Goal: Communication & Community: Ask a question

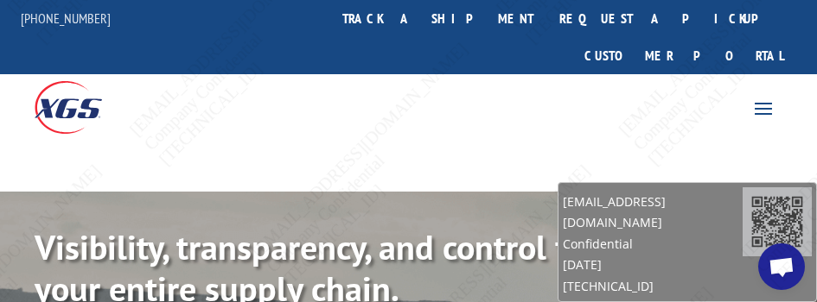
click at [781, 258] on span "Open chat" at bounding box center [781, 269] width 28 height 22
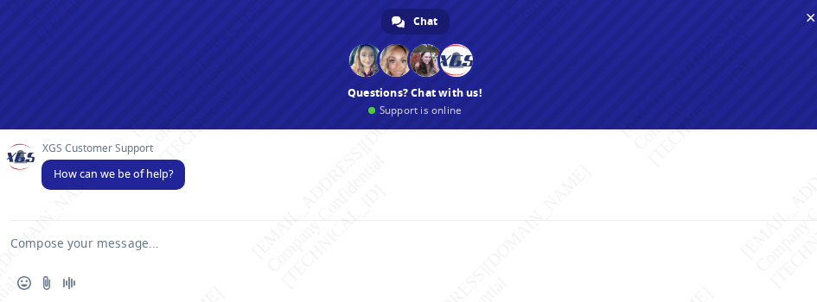
click at [223, 252] on textarea "Compose your message..." at bounding box center [393, 242] width 767 height 43
type textarea "g"
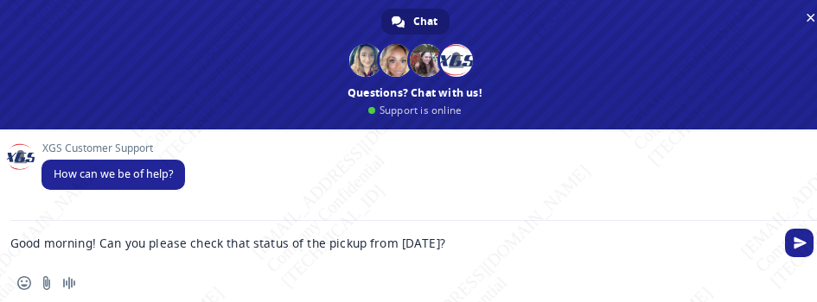
paste textarea "BG996901725"
type textarea "Good morning! Can you please check that status of the pickup from [DATE]? BG996…"
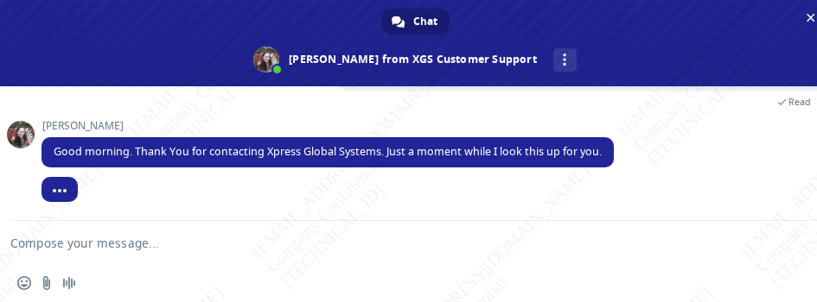
scroll to position [130, 0]
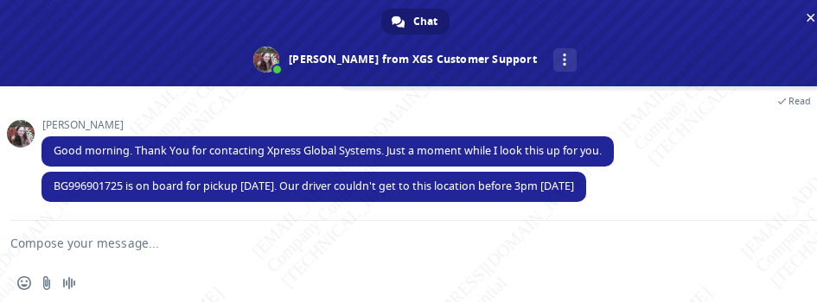
click at [334, 237] on textarea "Compose your message..." at bounding box center [393, 242] width 767 height 43
type textarea "Got it. Thank you!"
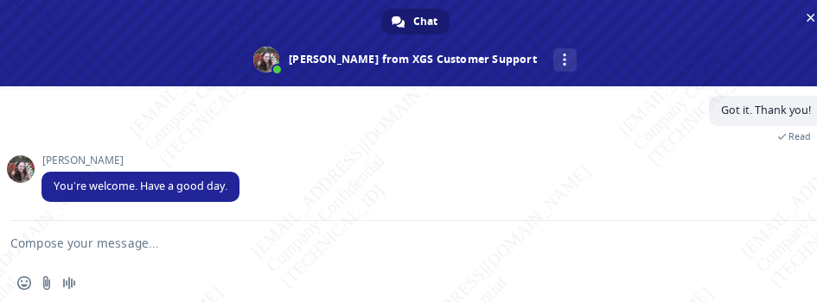
scroll to position [129, 0]
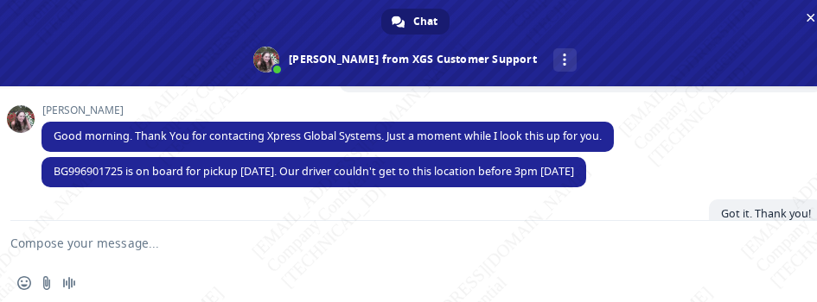
drag, startPoint x: 299, startPoint y: 173, endPoint x: 647, endPoint y: 219, distance: 351.3
click at [586, 164] on span "BG996901725 is on board for pickup [DATE]. Our driver couldn't get to this loca…" at bounding box center [313, 172] width 544 height 30
copy span "driver couldn't get to this location before 3pm [DATE]"
click at [304, 229] on textarea "Compose your message..." at bounding box center [393, 242] width 767 height 43
drag, startPoint x: 658, startPoint y: 151, endPoint x: 557, endPoint y: 143, distance: 101.4
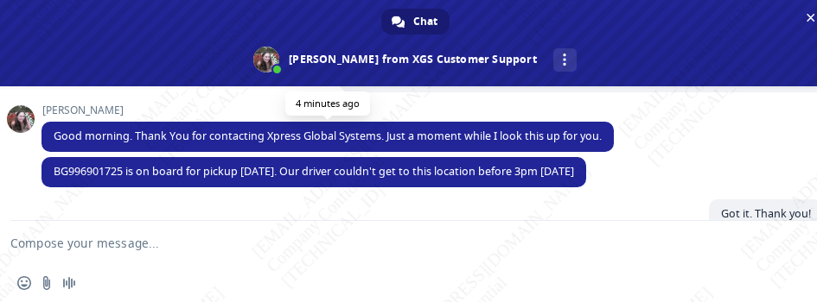
click at [659, 151] on div "[PERSON_NAME] Good morning. Thank You for contacting Xpress Global Systems. Jus…" at bounding box center [431, 131] width 781 height 53
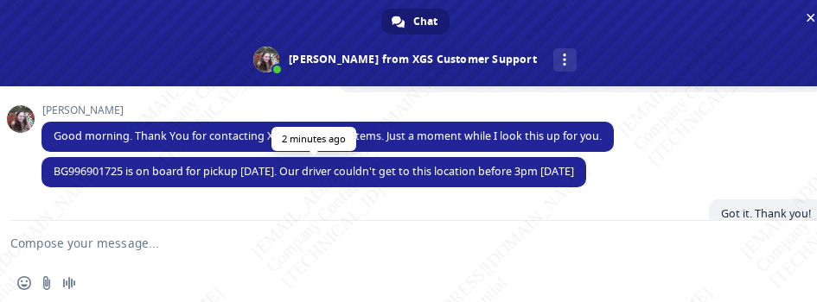
drag, startPoint x: 145, startPoint y: 175, endPoint x: 588, endPoint y: 180, distance: 442.5
click at [586, 180] on span "BG996901725 is on board for pickup [DATE]. Our driver couldn't get to this loca…" at bounding box center [313, 172] width 544 height 30
copy span "n board for pickup [DATE]. Our driver couldn't get to this location before 3pm …"
